Goal: Task Accomplishment & Management: Manage account settings

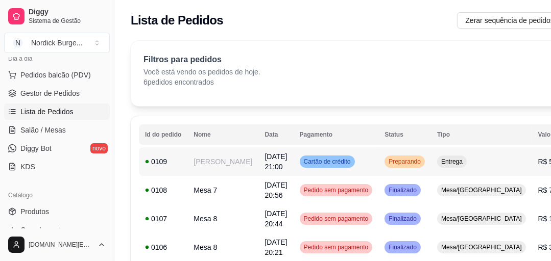
click at [181, 164] on td "0109" at bounding box center [163, 161] width 48 height 29
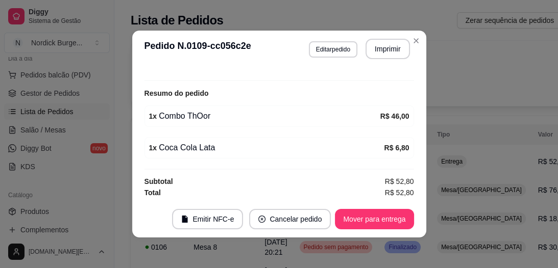
scroll to position [2, 0]
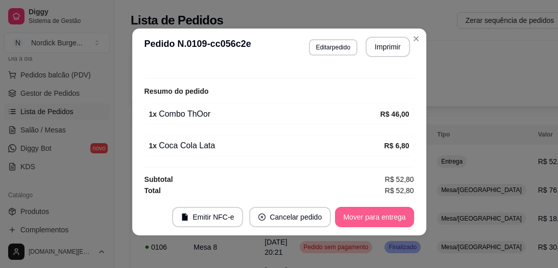
click at [364, 214] on button "Mover para entrega" at bounding box center [374, 217] width 79 height 20
click at [364, 217] on button "Mover para finalizado" at bounding box center [371, 218] width 82 height 20
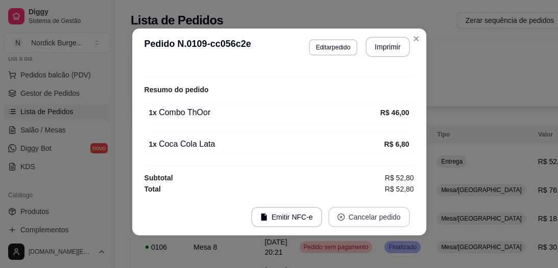
scroll to position [278, 0]
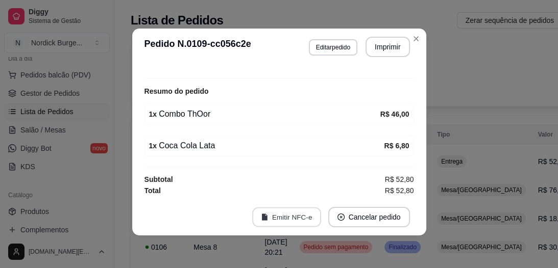
click at [297, 222] on button "Emitir NFC-e" at bounding box center [286, 218] width 69 height 20
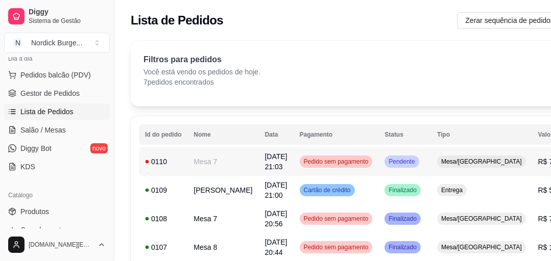
click at [173, 161] on div "0110" at bounding box center [163, 162] width 36 height 10
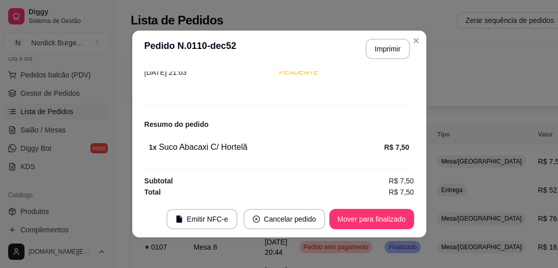
scroll to position [2, 0]
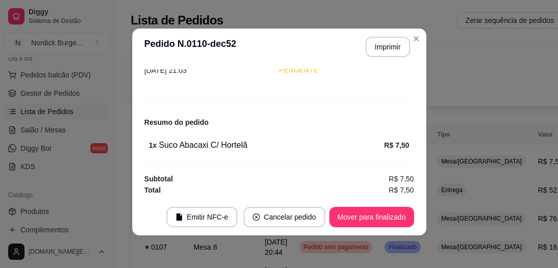
click at [378, 51] on section "**********" at bounding box center [279, 132] width 294 height 207
click at [378, 50] on button "Imprimir" at bounding box center [387, 47] width 44 height 20
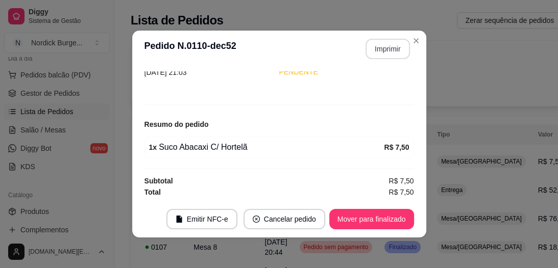
scroll to position [82, 0]
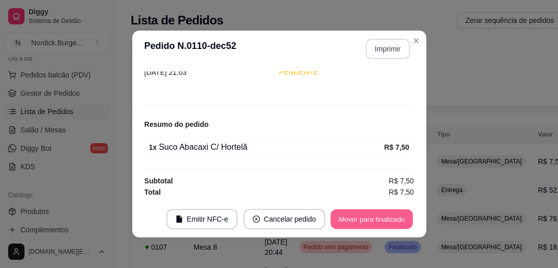
click at [388, 218] on button "Mover para finalizado" at bounding box center [371, 220] width 82 height 20
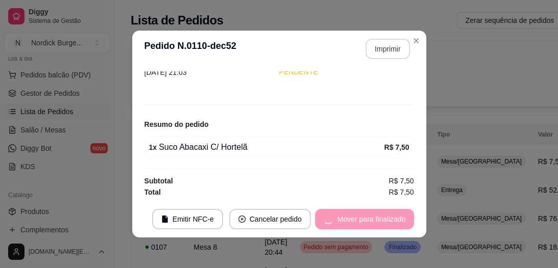
scroll to position [49, 0]
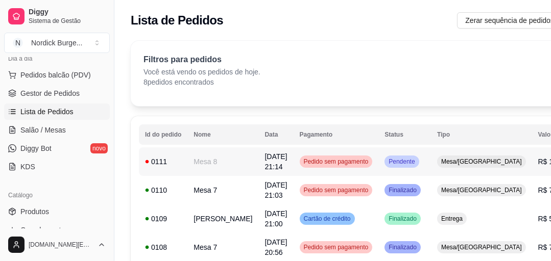
click at [180, 162] on div "0111" at bounding box center [163, 162] width 36 height 10
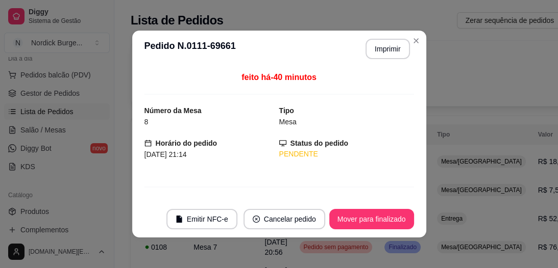
scroll to position [82, 0]
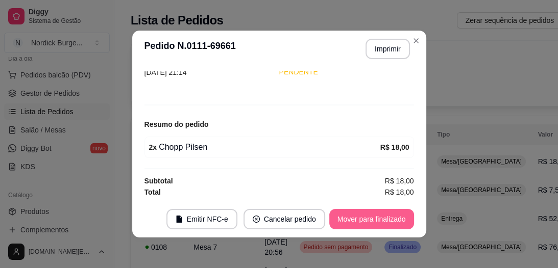
click at [381, 216] on button "Mover para finalizado" at bounding box center [371, 219] width 85 height 20
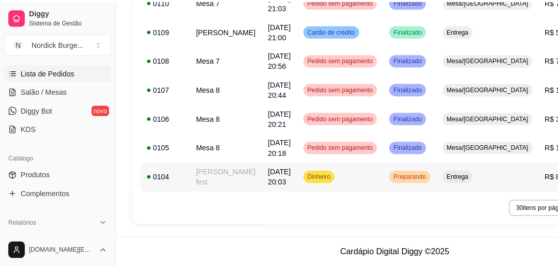
scroll to position [0, 0]
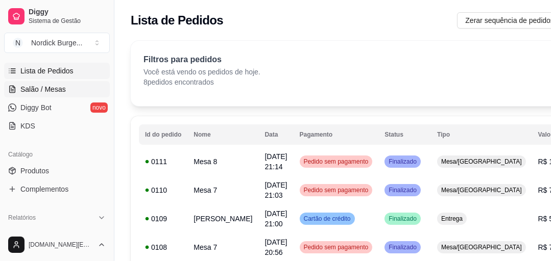
click at [35, 90] on span "Salão / Mesas" at bounding box center [42, 89] width 45 height 10
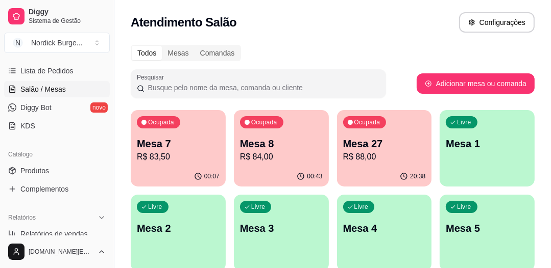
click at [200, 143] on p "Mesa 7" at bounding box center [178, 144] width 83 height 14
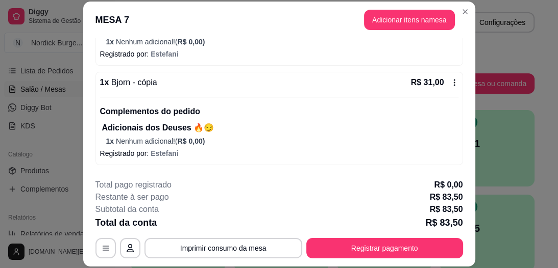
scroll to position [243, 0]
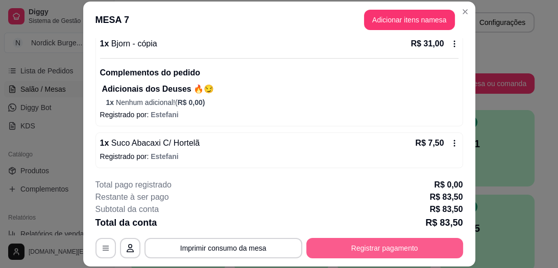
click at [377, 243] on button "Registrar pagamento" at bounding box center [384, 248] width 157 height 20
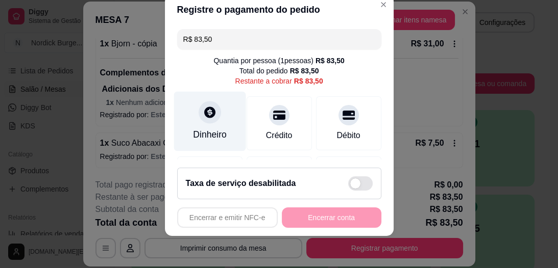
scroll to position [82, 0]
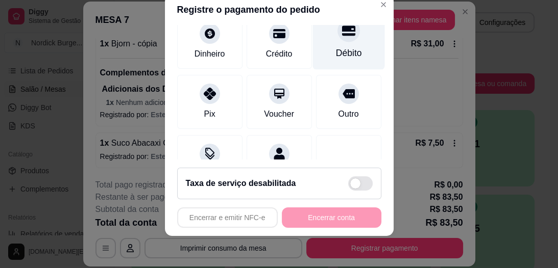
click at [341, 32] on icon at bounding box center [347, 30] width 13 height 13
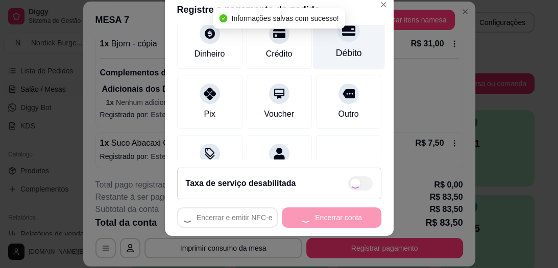
type input "R$ 0,00"
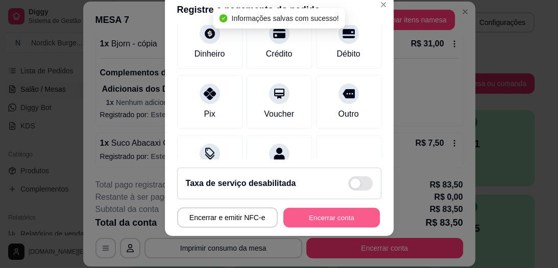
click at [361, 213] on button "Encerrar conta" at bounding box center [331, 218] width 96 height 20
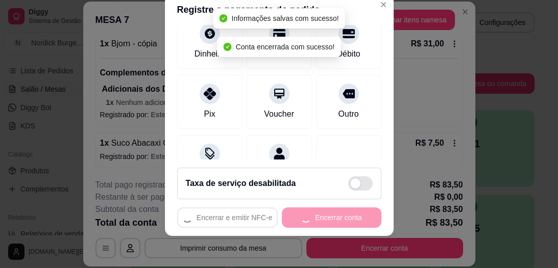
scroll to position [0, 0]
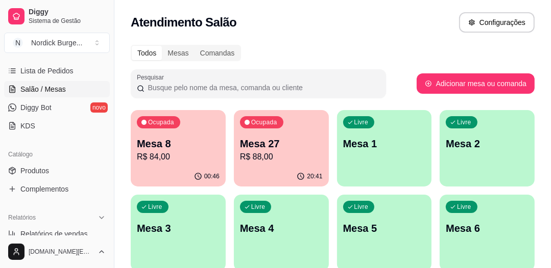
click at [179, 151] on div "Mesa 8 R$ 84,00" at bounding box center [178, 150] width 83 height 27
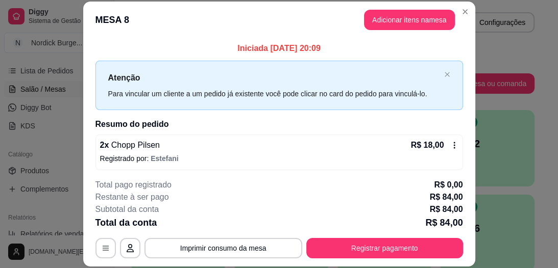
scroll to position [128, 0]
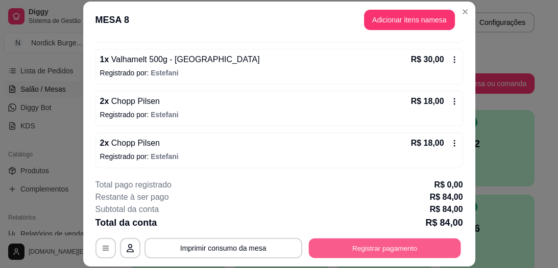
click at [372, 251] on button "Registrar pagamento" at bounding box center [384, 249] width 152 height 20
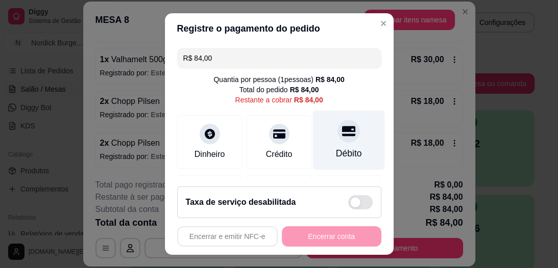
click at [333, 145] on div "Débito" at bounding box center [348, 141] width 72 height 60
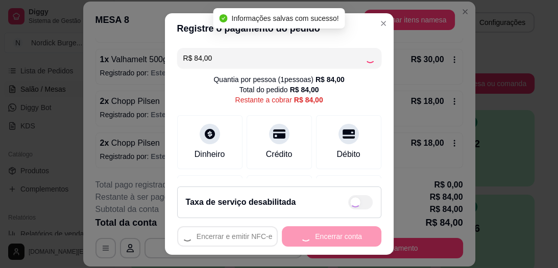
type input "R$ 0,00"
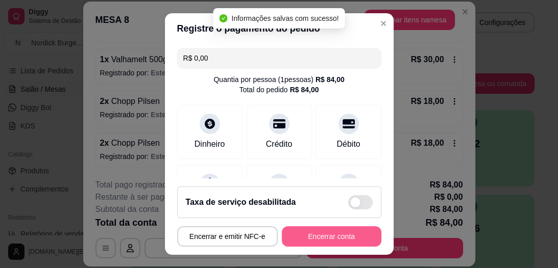
click at [339, 236] on button "Encerrar conta" at bounding box center [331, 237] width 99 height 20
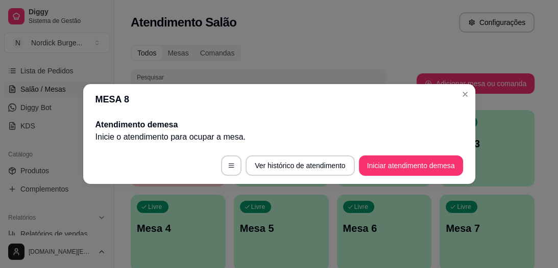
scroll to position [0, 0]
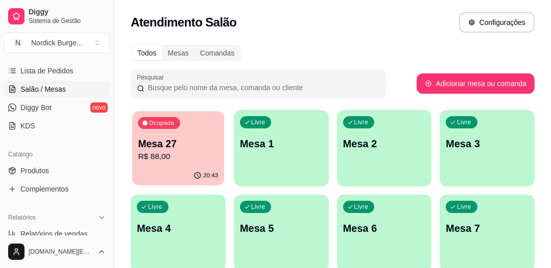
click at [181, 136] on div "Ocupada Mesa 27 R$ 88,00" at bounding box center [178, 138] width 92 height 55
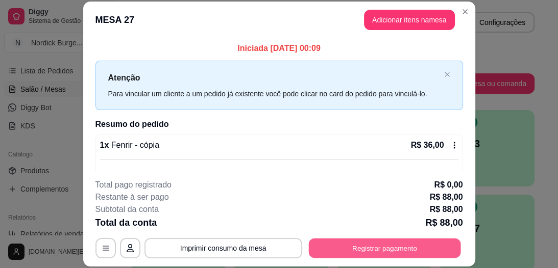
click at [394, 245] on button "Registrar pagamento" at bounding box center [384, 249] width 152 height 20
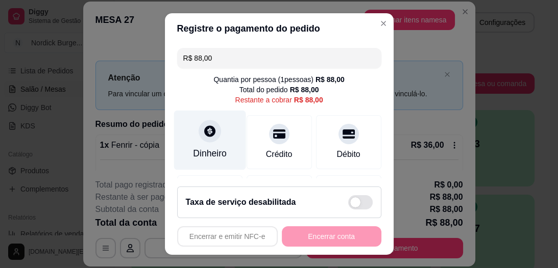
click at [204, 144] on div "Dinheiro" at bounding box center [209, 141] width 72 height 60
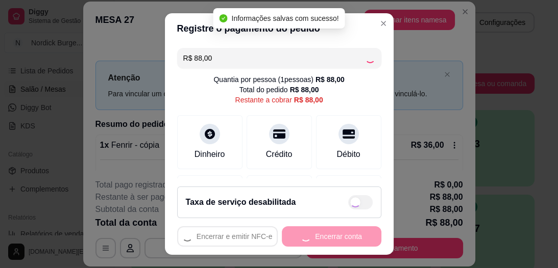
type input "R$ 0,00"
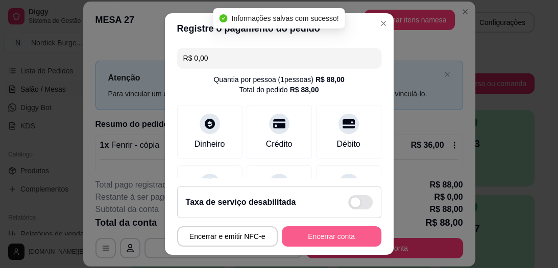
click at [340, 237] on button "Encerrar conta" at bounding box center [331, 237] width 99 height 20
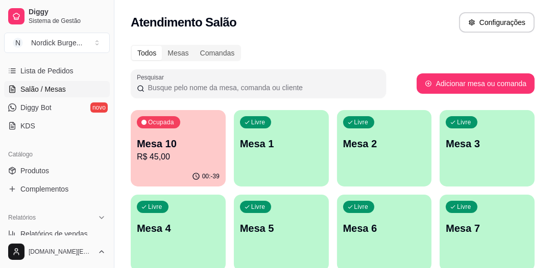
click at [162, 161] on p "R$ 45,00" at bounding box center [178, 157] width 83 height 12
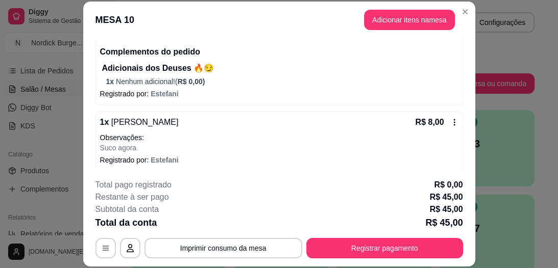
scroll to position [31, 0]
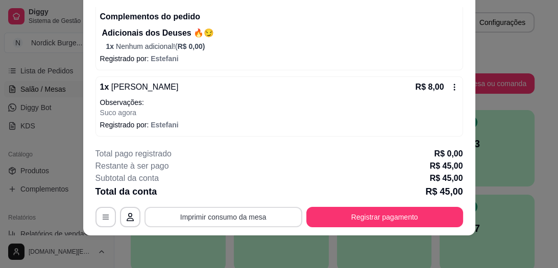
click at [255, 211] on button "Imprimir consumo da mesa" at bounding box center [223, 217] width 158 height 20
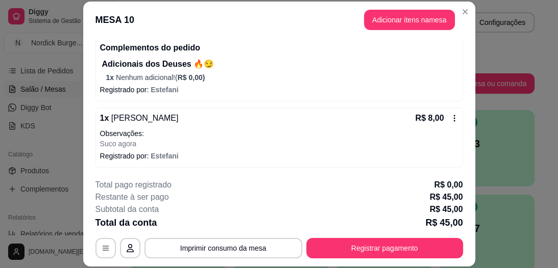
scroll to position [127, 0]
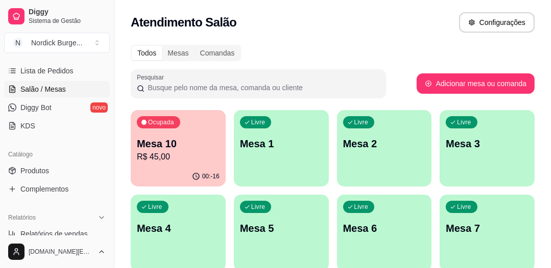
click at [198, 153] on p "R$ 45,00" at bounding box center [178, 157] width 83 height 12
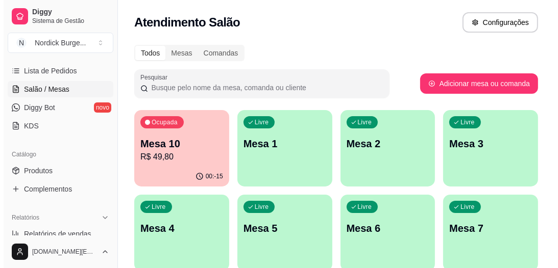
scroll to position [82, 0]
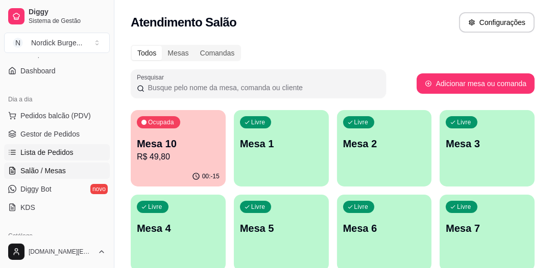
click at [30, 155] on span "Lista de Pedidos" at bounding box center [46, 152] width 53 height 10
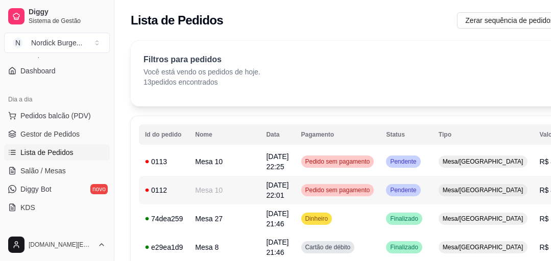
click at [161, 191] on div "0112" at bounding box center [164, 190] width 38 height 10
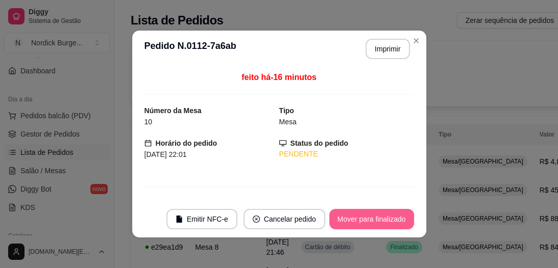
click at [338, 222] on button "Mover para finalizado" at bounding box center [371, 219] width 85 height 20
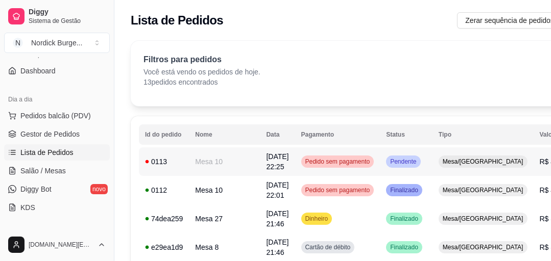
click at [178, 158] on div "0113" at bounding box center [164, 162] width 38 height 10
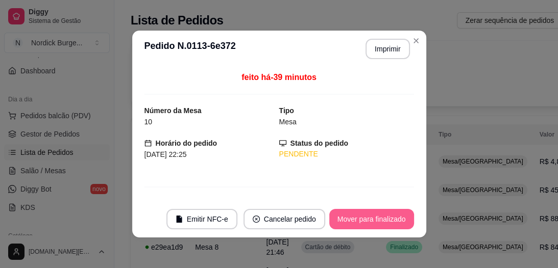
click at [330, 217] on button "Mover para finalizado" at bounding box center [371, 219] width 85 height 20
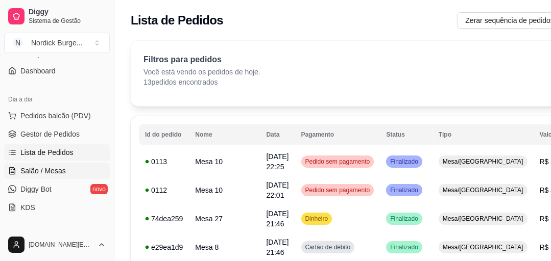
click at [45, 166] on span "Salão / Mesas" at bounding box center [42, 171] width 45 height 10
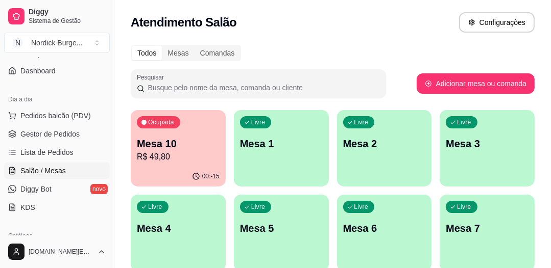
click at [157, 167] on div "00:-15" at bounding box center [178, 177] width 95 height 20
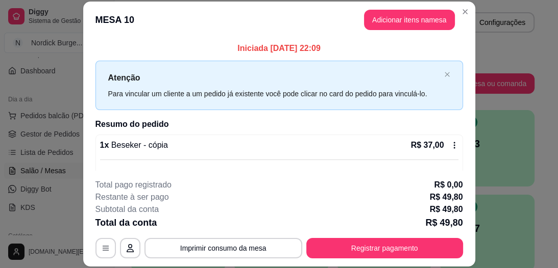
scroll to position [122, 0]
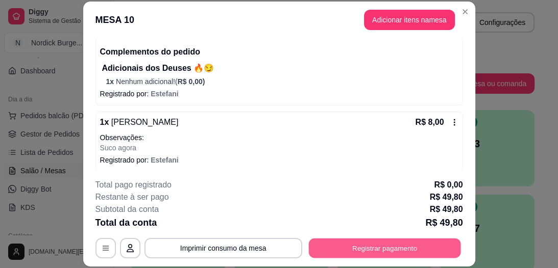
click at [341, 251] on button "Registrar pagamento" at bounding box center [384, 249] width 152 height 20
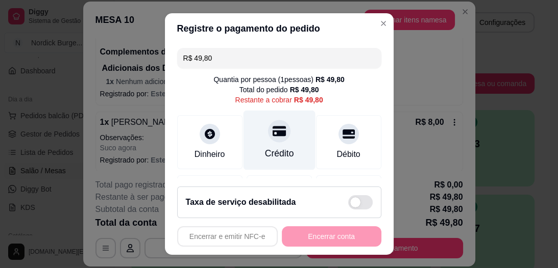
click at [264, 147] on div "Crédito" at bounding box center [278, 153] width 29 height 13
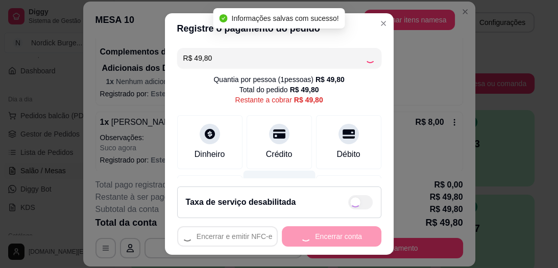
type input "R$ 0,00"
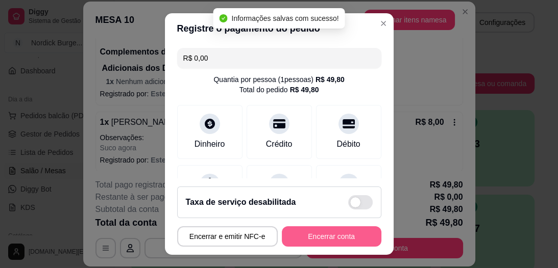
click at [315, 237] on button "Encerrar conta" at bounding box center [331, 237] width 99 height 20
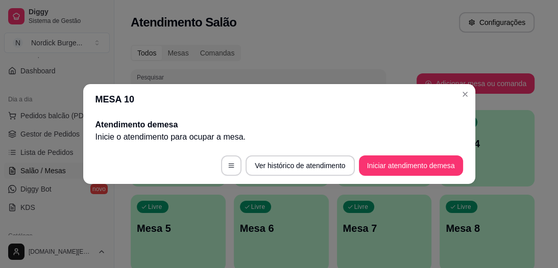
scroll to position [0, 0]
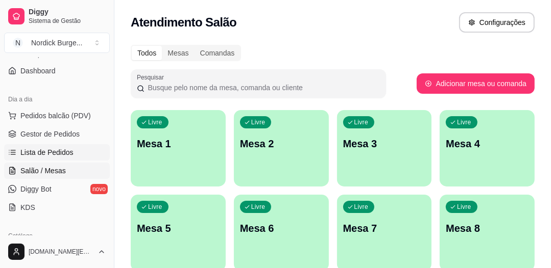
click at [43, 148] on span "Lista de Pedidos" at bounding box center [46, 152] width 53 height 10
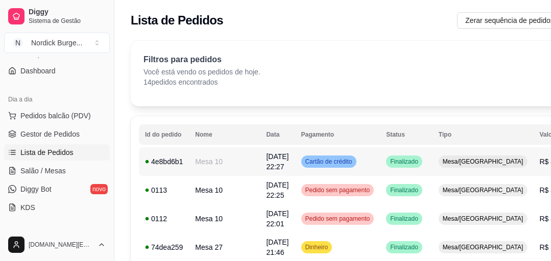
click at [174, 163] on div "4e8bd6b1" at bounding box center [164, 162] width 38 height 10
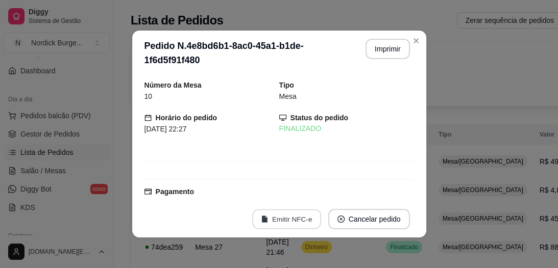
click at [288, 220] on button "Emitir NFC-e" at bounding box center [286, 220] width 69 height 20
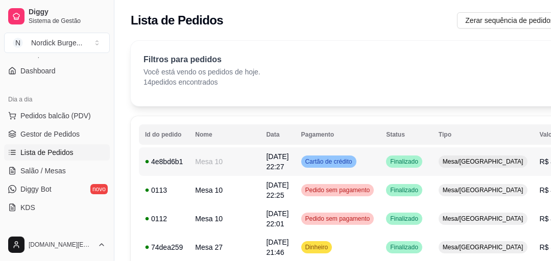
click at [440, 163] on span "Mesa/[GEOGRAPHIC_DATA]" at bounding box center [482, 162] width 85 height 8
